Goal: Task Accomplishment & Management: Manage account settings

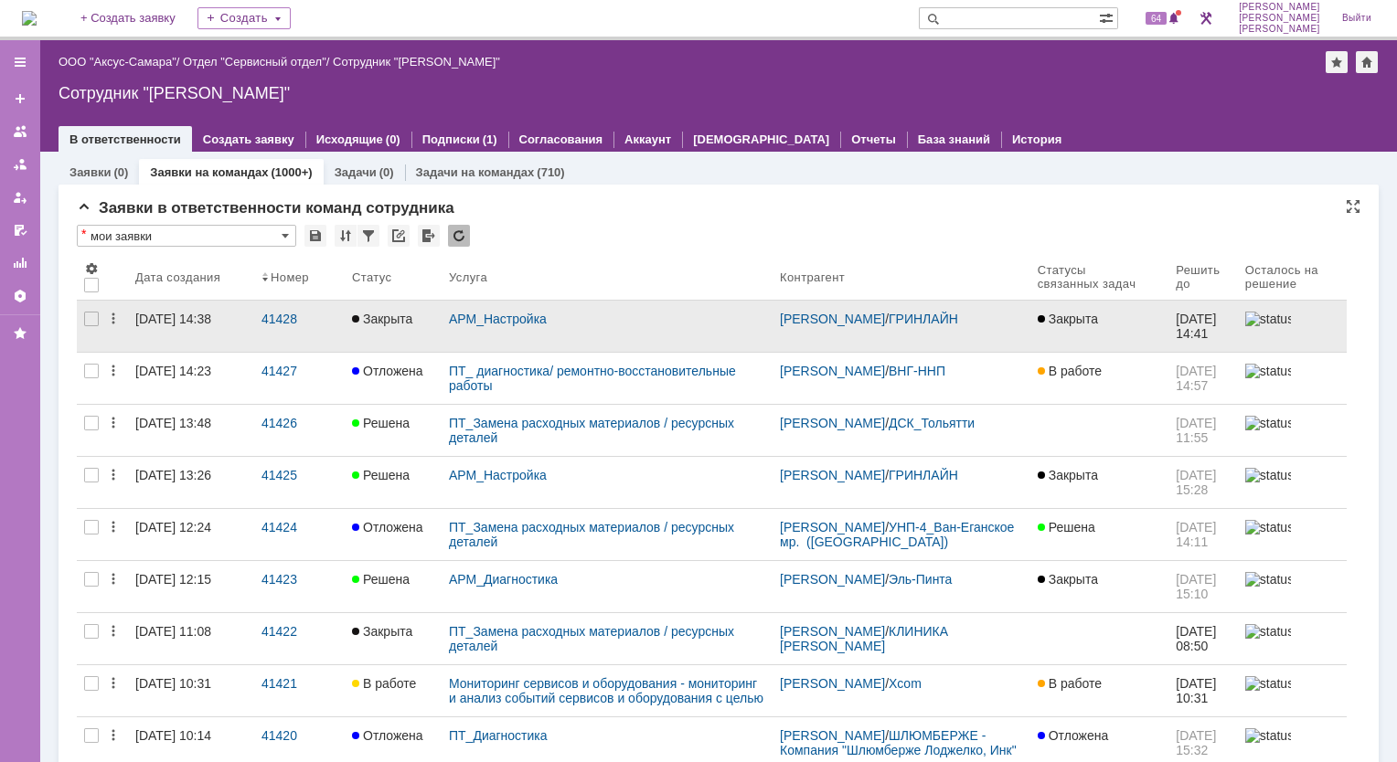
click at [402, 346] on link "Закрыта" at bounding box center [393, 326] width 97 height 51
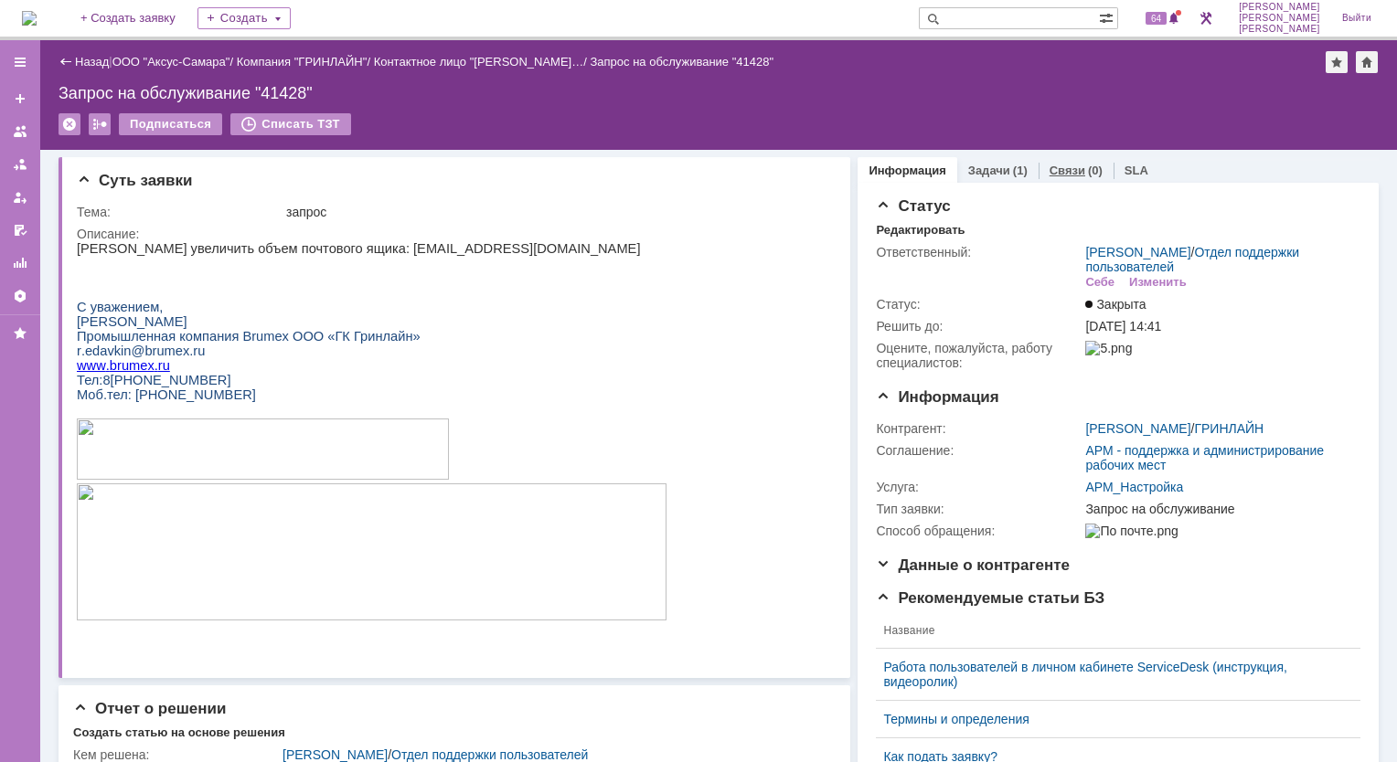
click at [1069, 177] on div "Связи (0)" at bounding box center [1075, 170] width 75 height 27
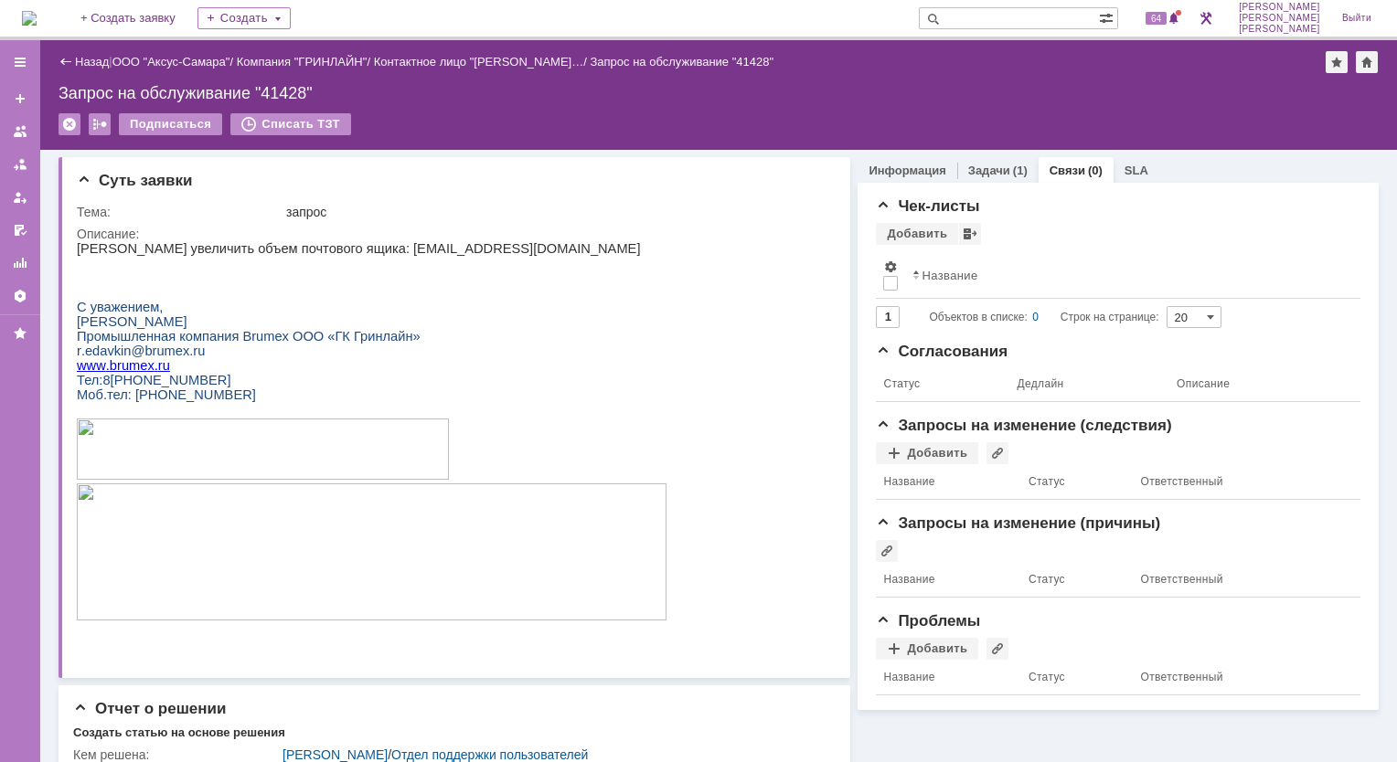
click at [66, 60] on div "Назад" at bounding box center [84, 62] width 50 height 14
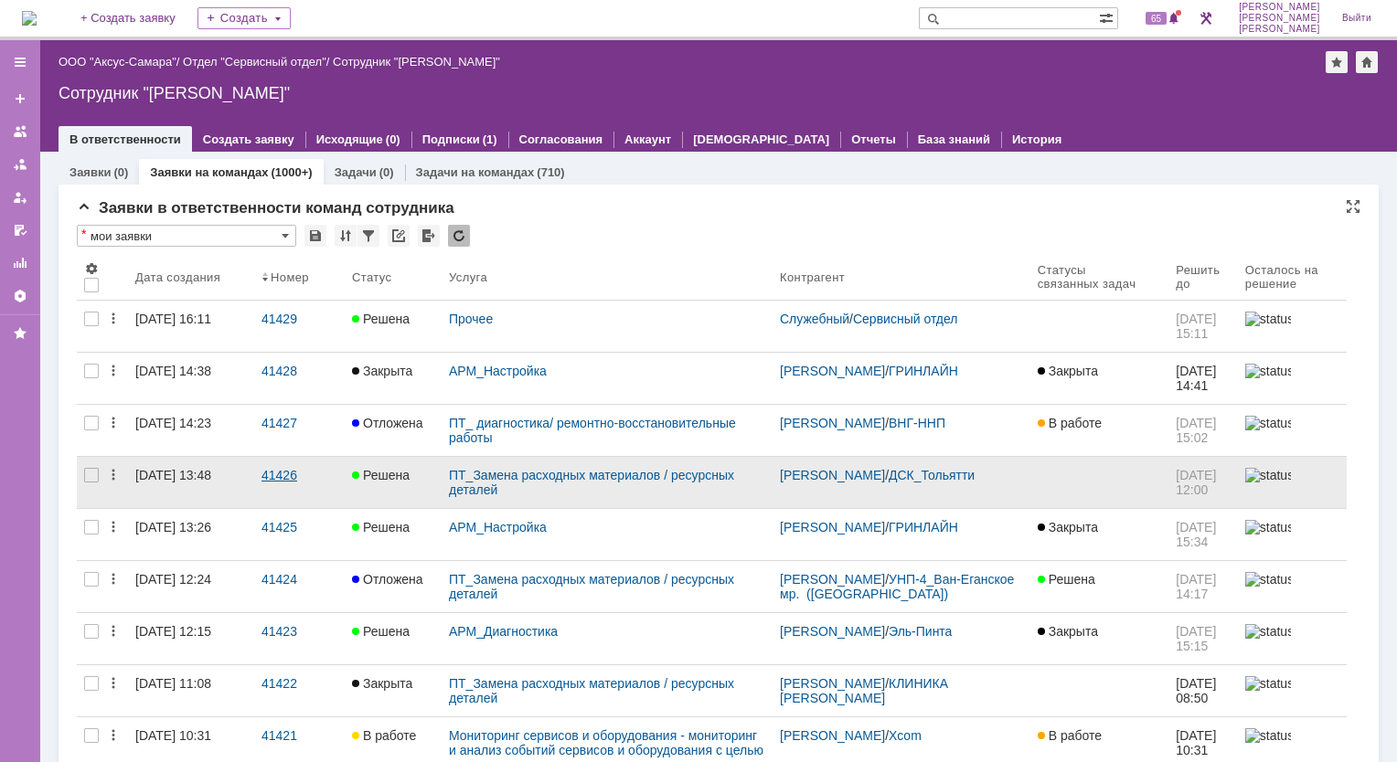
click at [271, 474] on div "41426" at bounding box center [299, 475] width 76 height 15
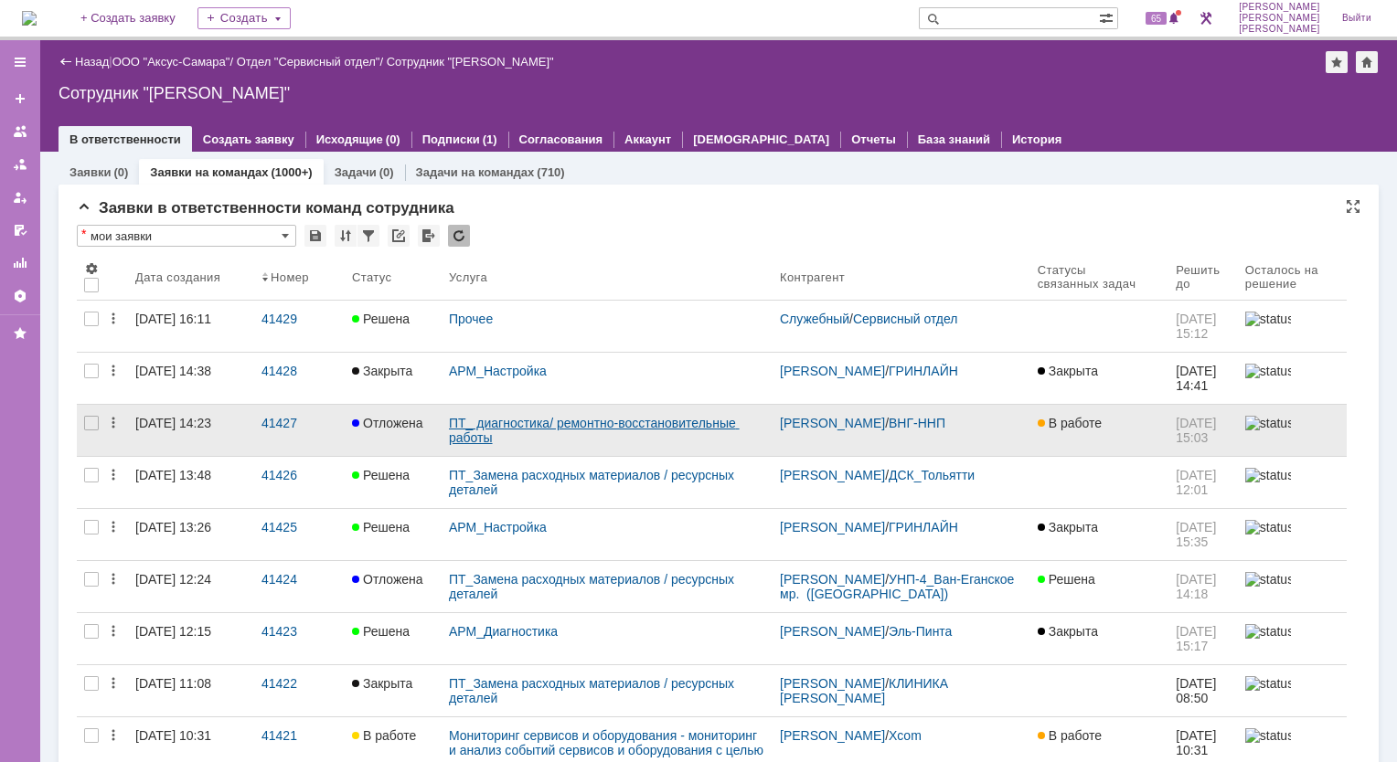
click at [719, 426] on link "ПТ_ диагностика/ ремонтно-восстановительные работы" at bounding box center [594, 430] width 291 height 29
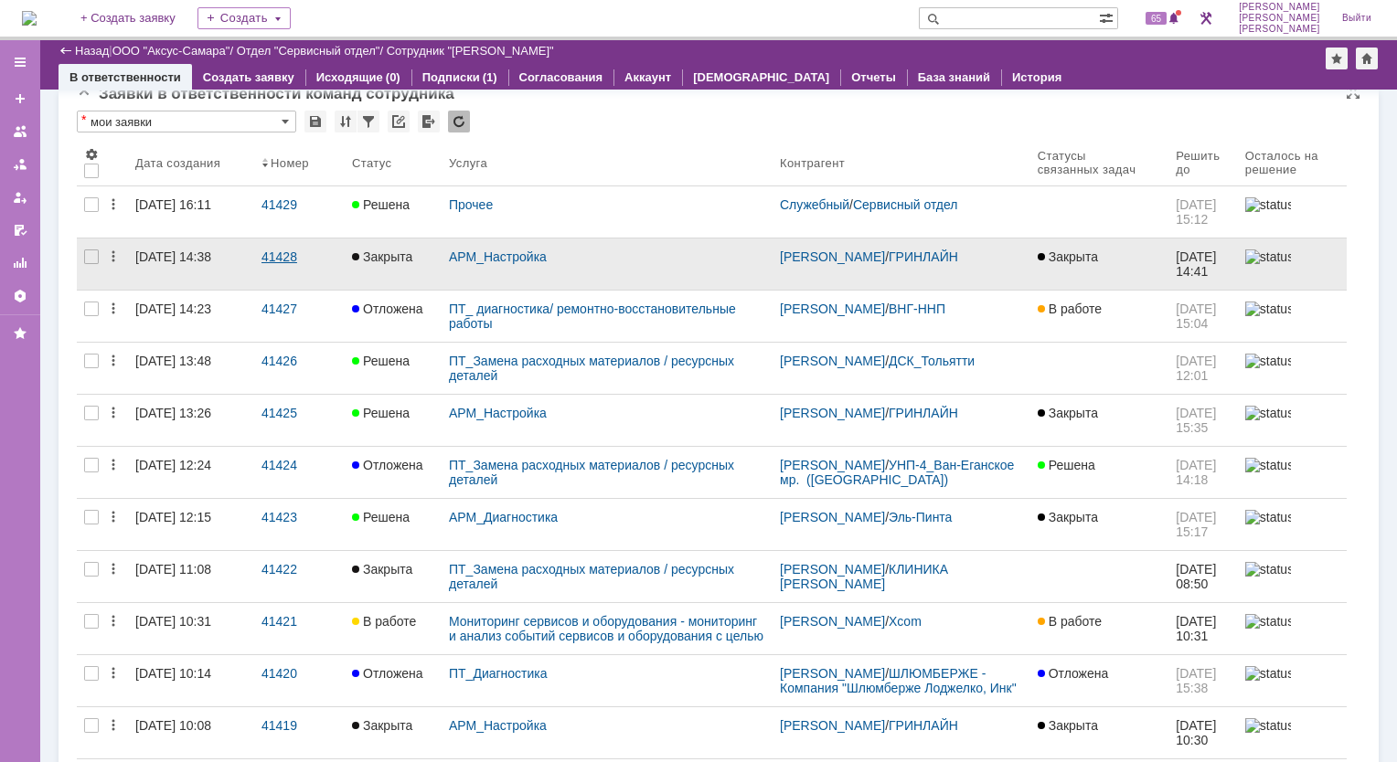
scroll to position [91, 0]
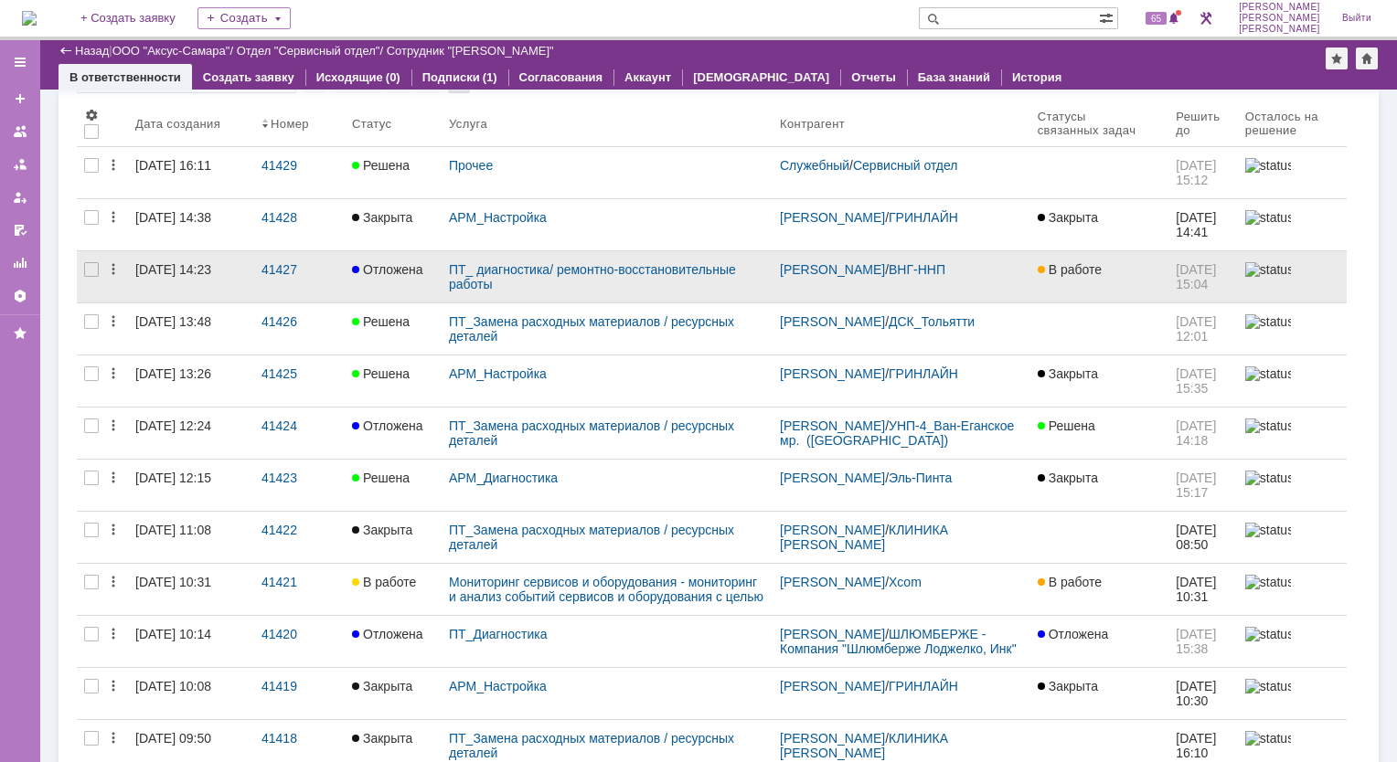
click at [175, 267] on div "[DATE] 14:23" at bounding box center [173, 269] width 76 height 15
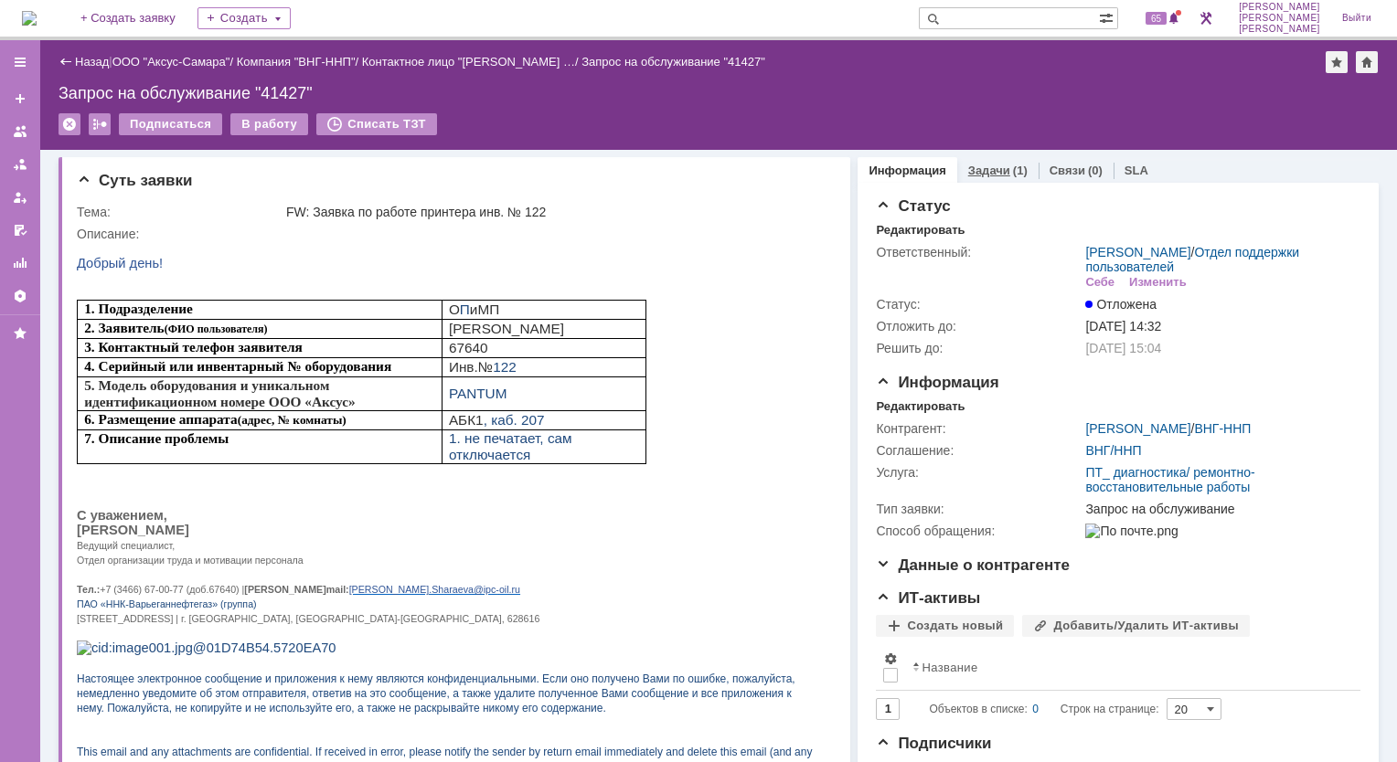
click at [984, 171] on link "Задачи" at bounding box center [989, 171] width 42 height 14
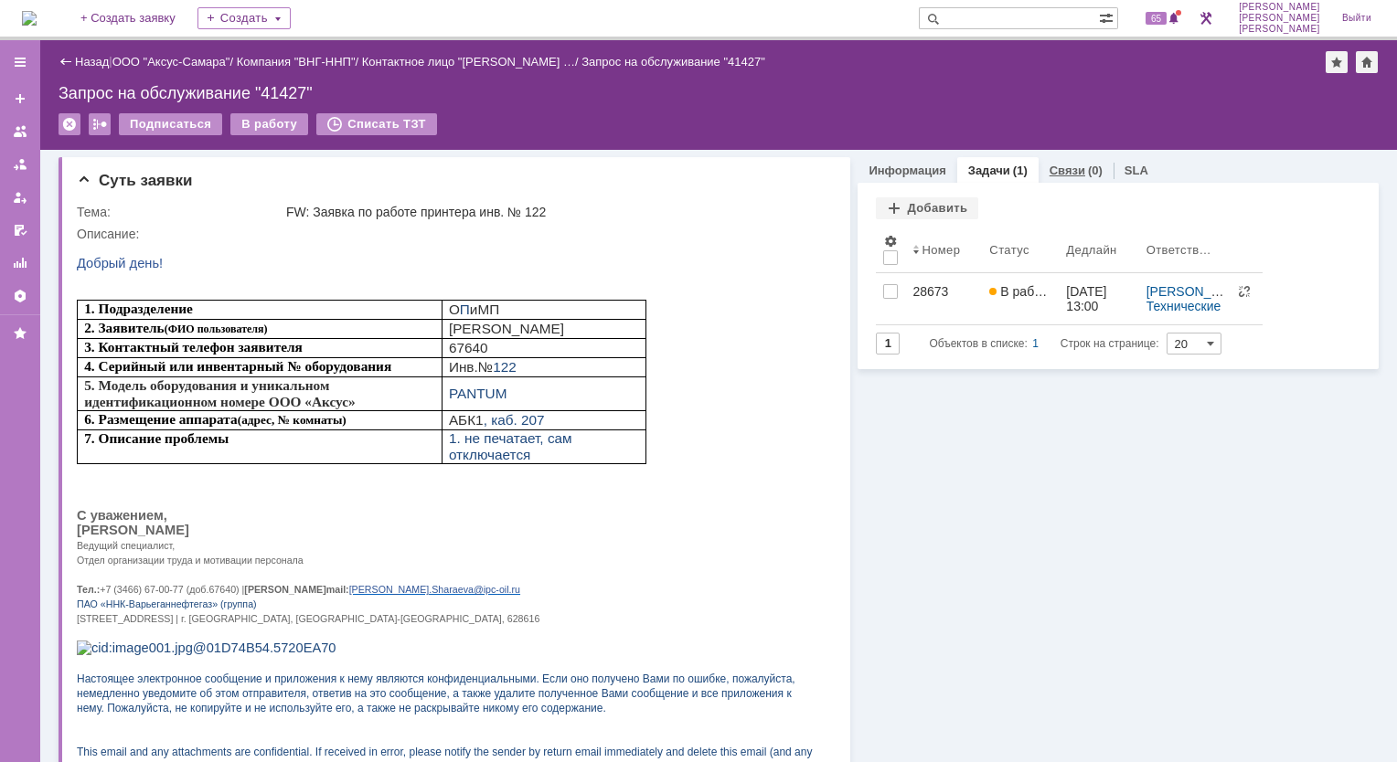
click at [1060, 178] on div "Связи (0)" at bounding box center [1075, 170] width 75 height 27
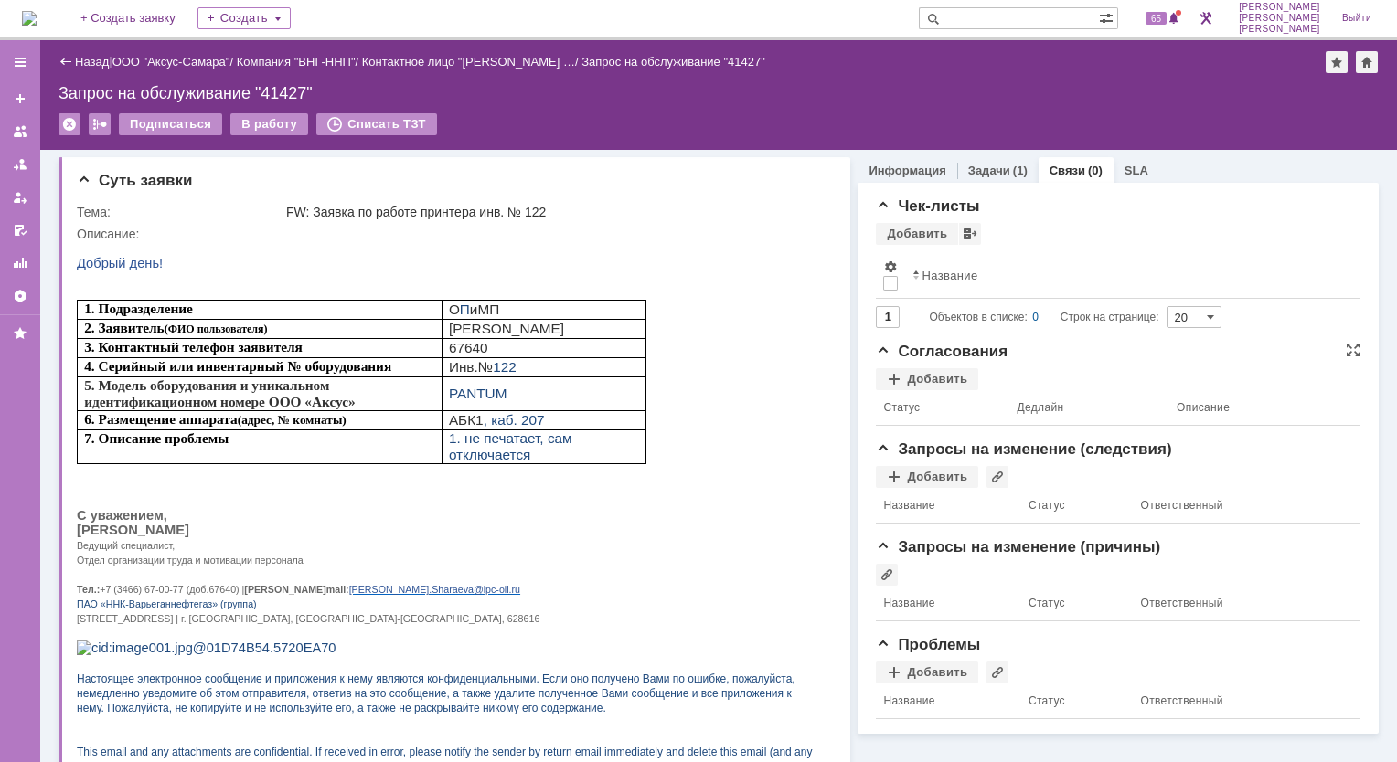
click at [987, 352] on span "Согласования" at bounding box center [942, 351] width 132 height 17
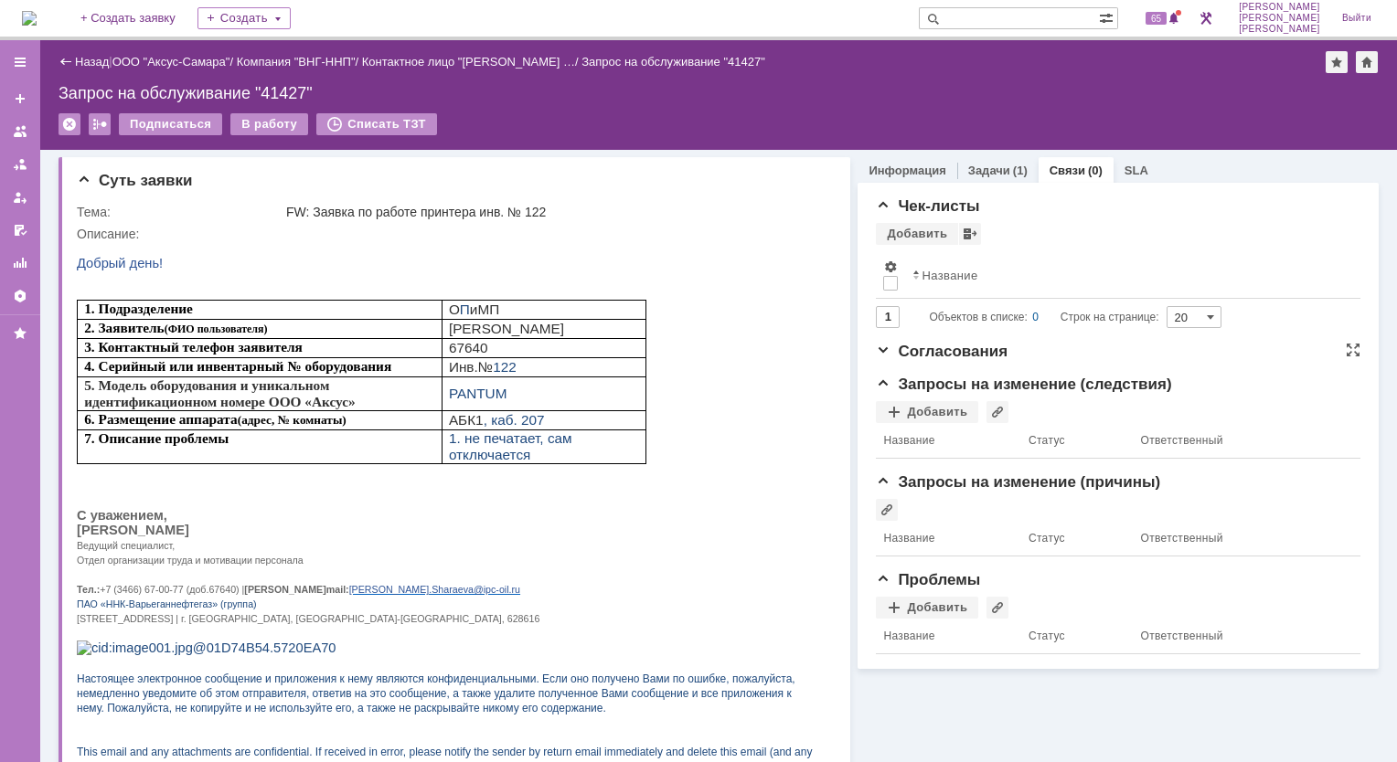
click at [987, 352] on span "Согласования" at bounding box center [942, 351] width 132 height 17
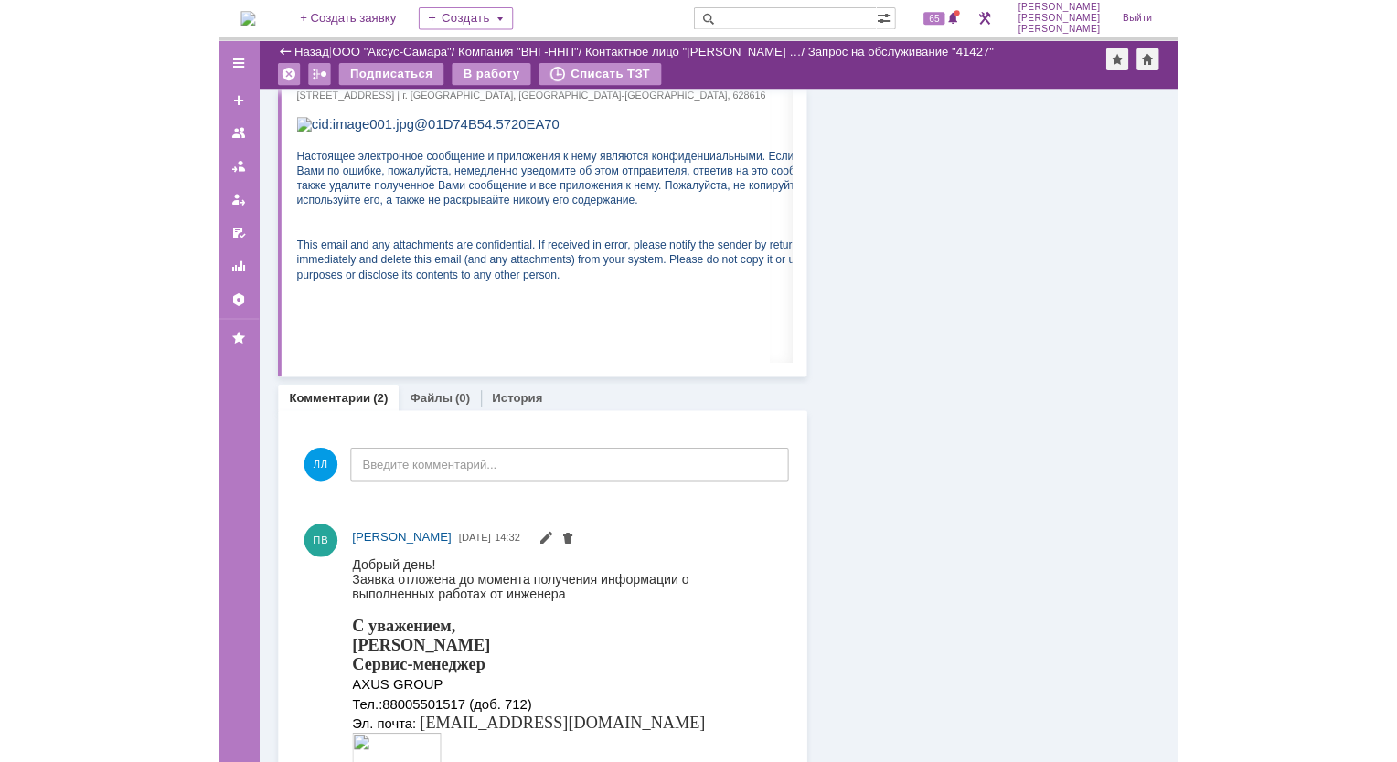
scroll to position [548, 0]
